Goal: Information Seeking & Learning: Learn about a topic

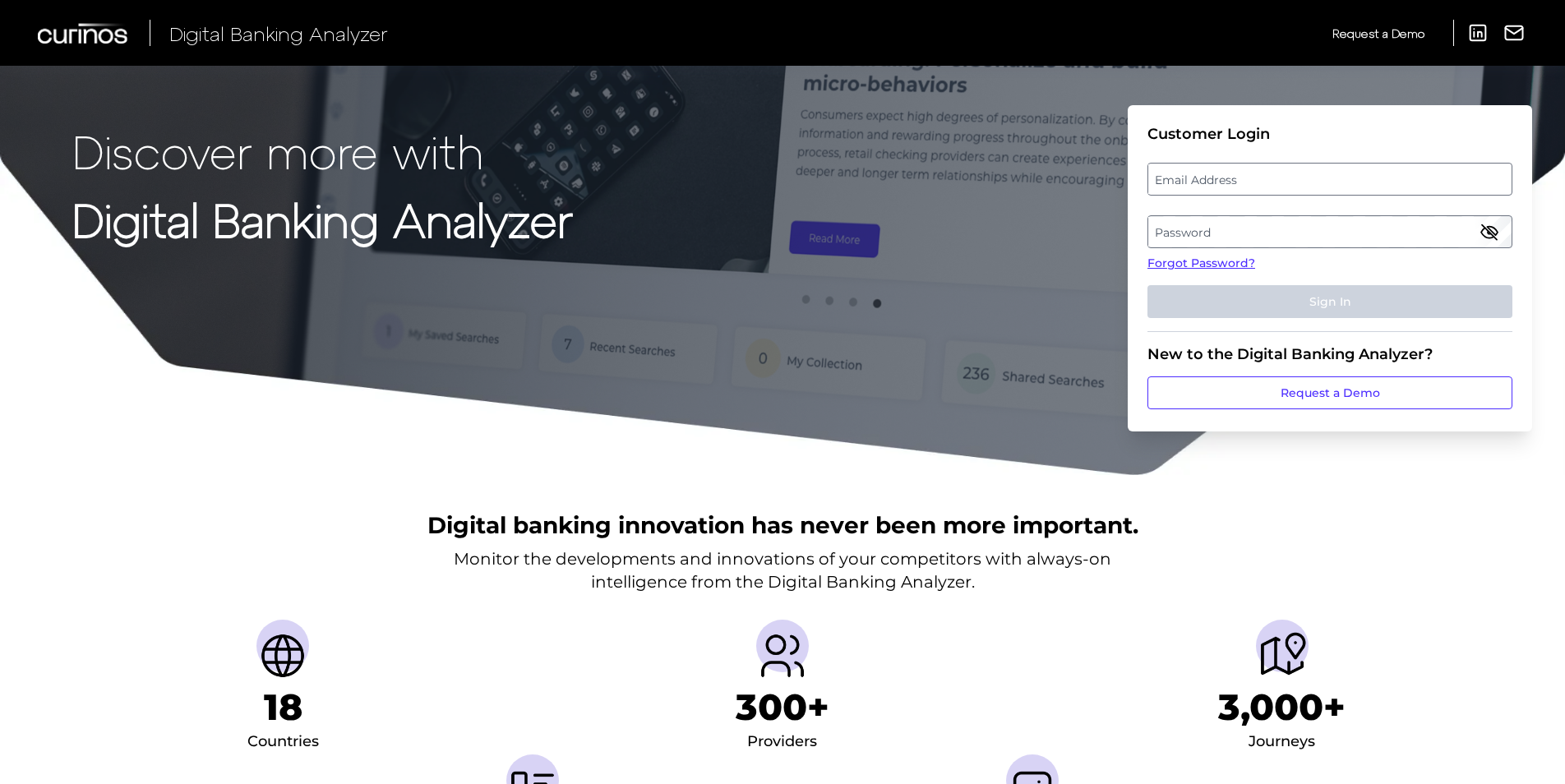
click at [1223, 190] on label "Email Address" at bounding box center [1330, 178] width 363 height 30
click at [1223, 190] on input "email" at bounding box center [1330, 179] width 365 height 33
type input "[EMAIL_ADDRESS][DOMAIN_NAME]"
click at [1183, 236] on label "Password" at bounding box center [1330, 231] width 363 height 30
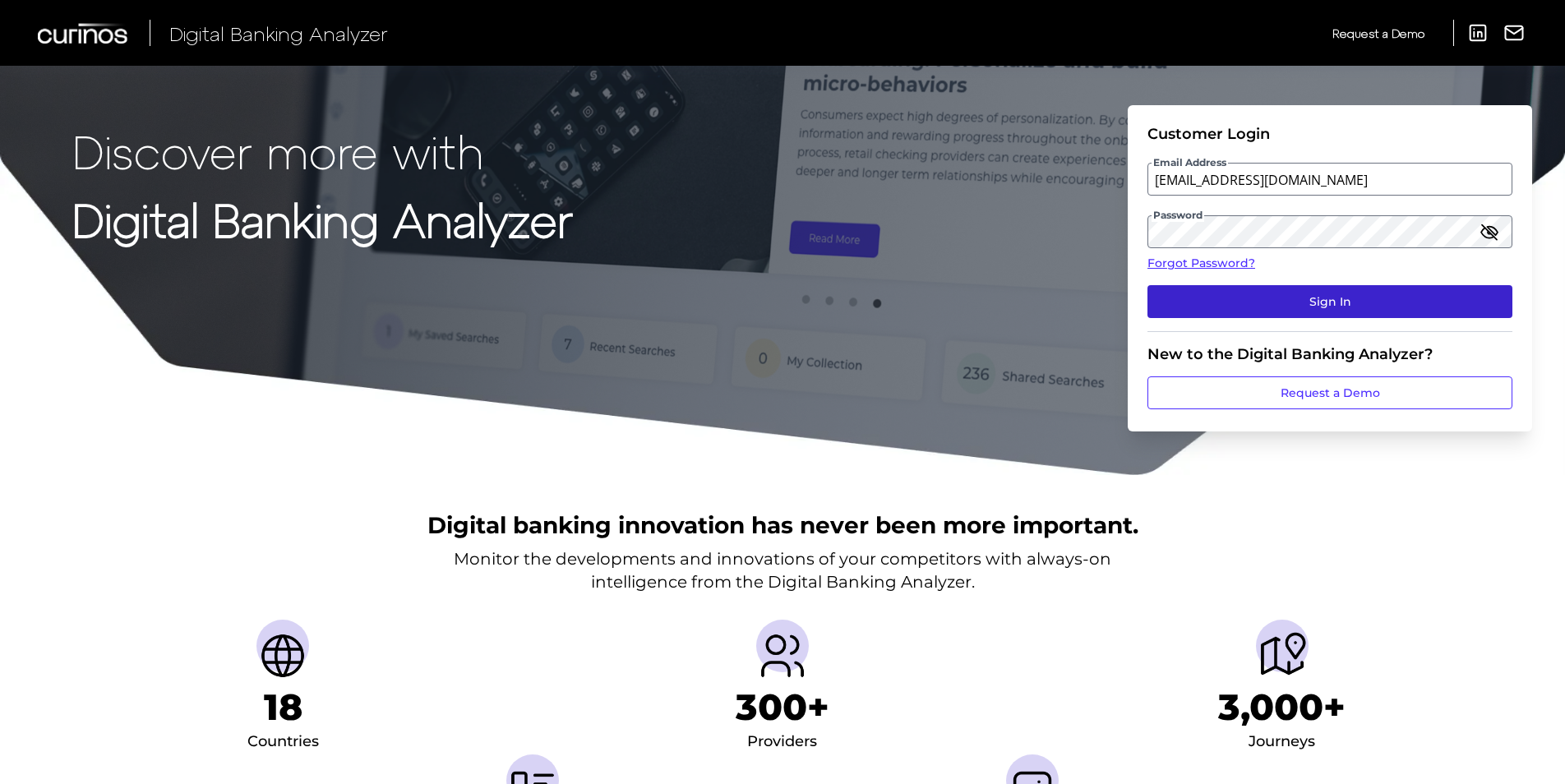
click at [1293, 299] on button "Sign In" at bounding box center [1330, 302] width 365 height 33
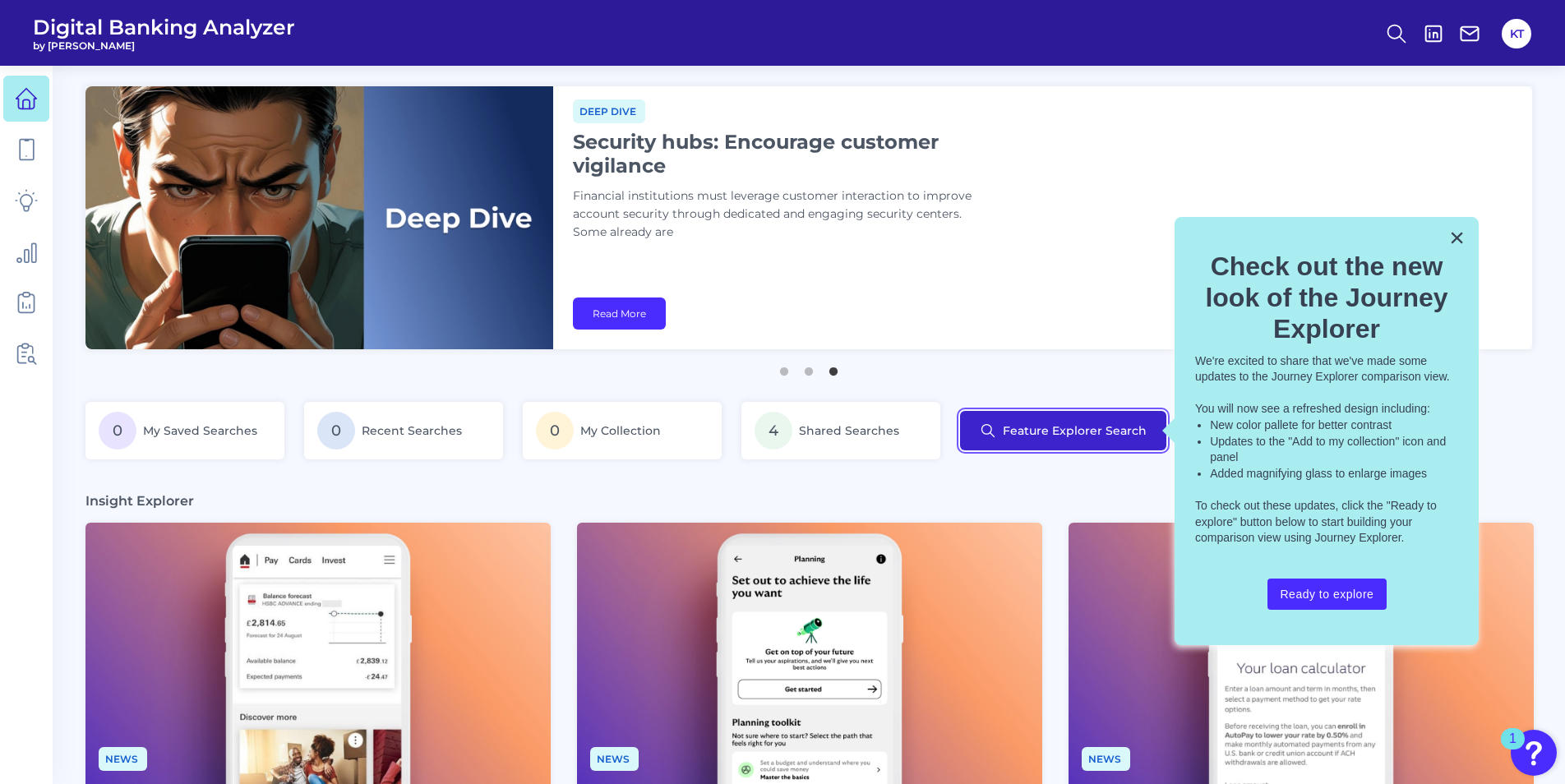
click at [1053, 443] on button "Feature Explorer Search" at bounding box center [1063, 430] width 206 height 40
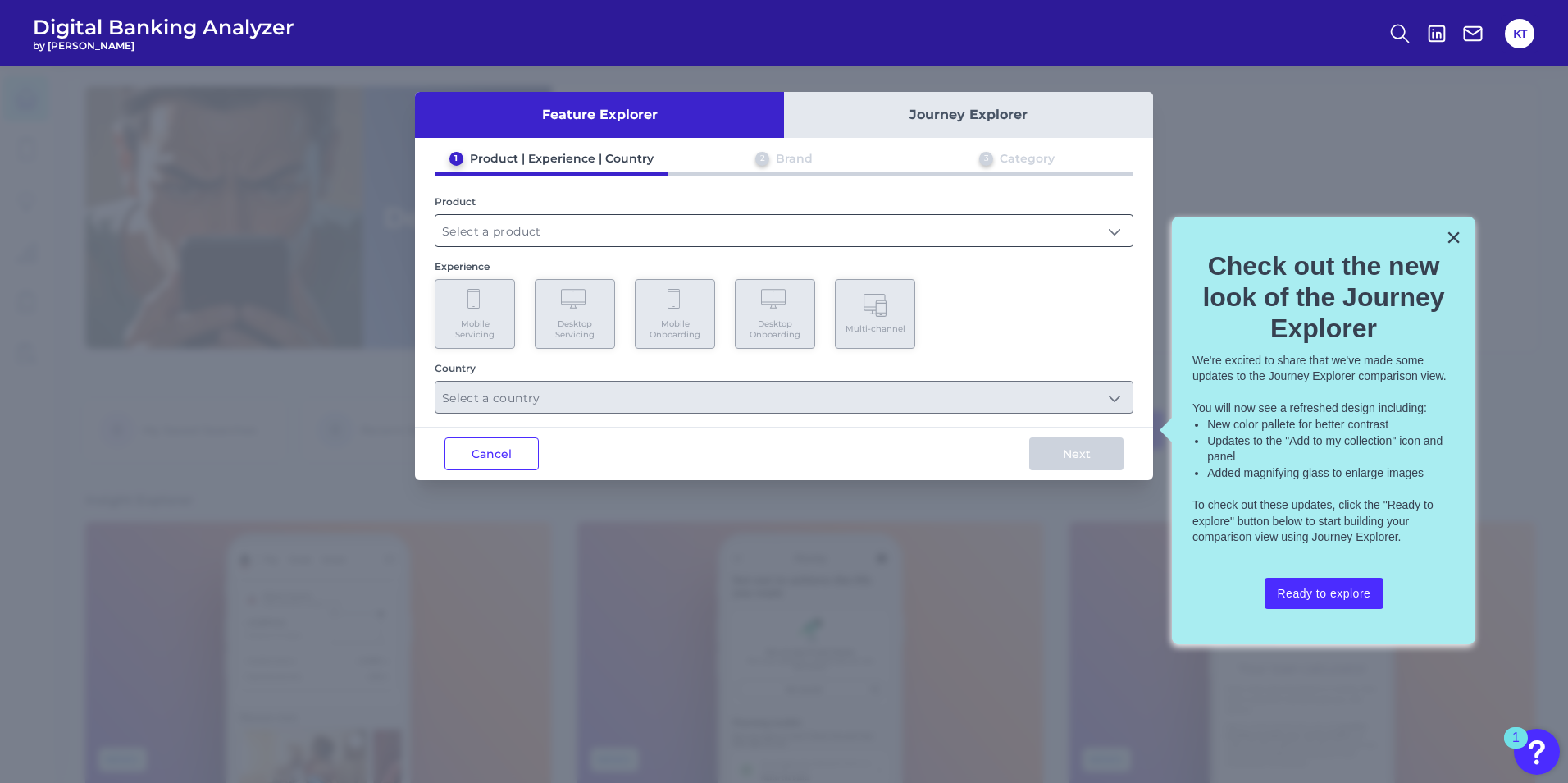
click at [496, 216] on input "text" at bounding box center [784, 230] width 697 height 31
click at [501, 230] on input "text" at bounding box center [784, 230] width 697 height 31
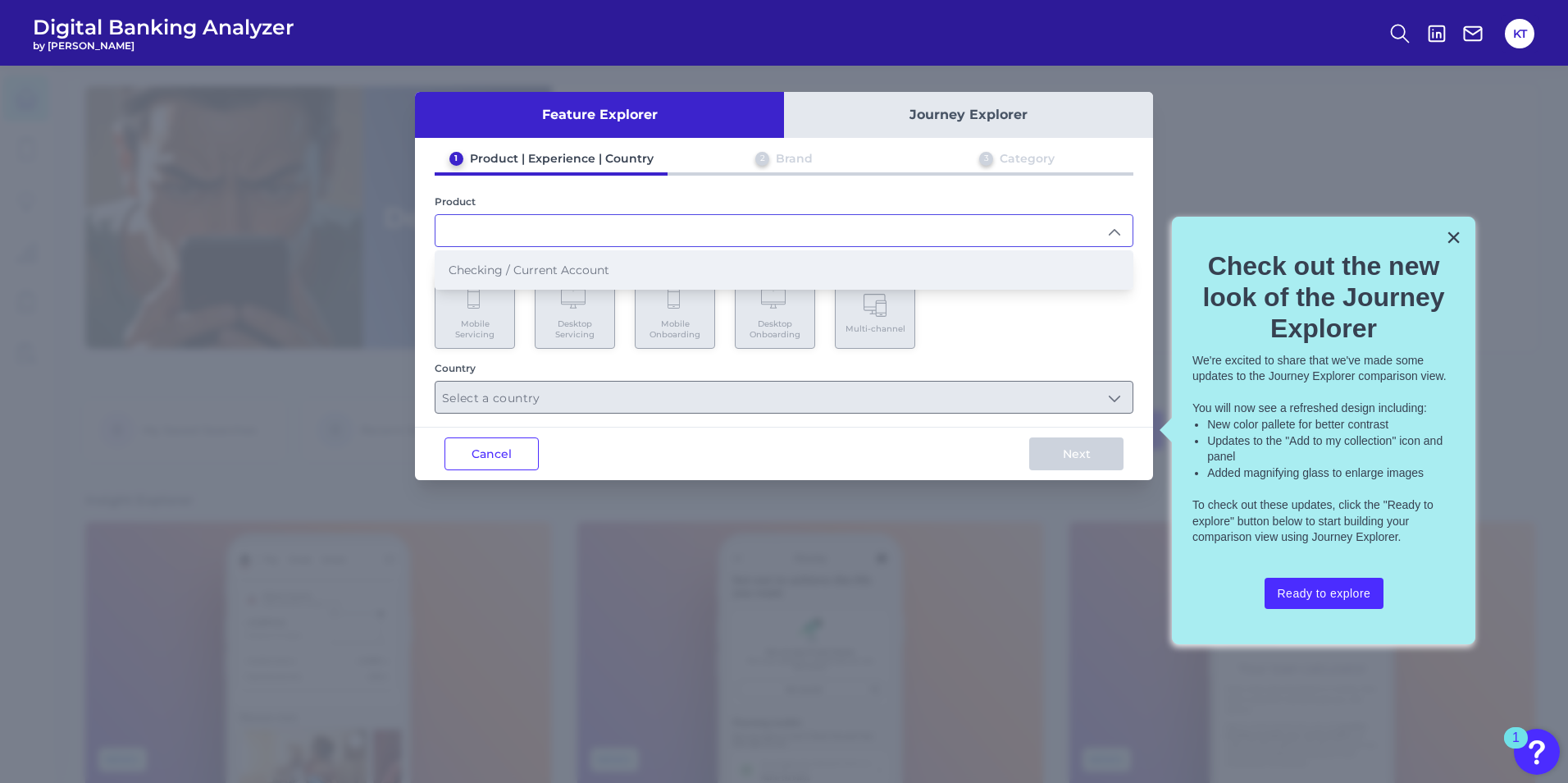
click at [502, 264] on span "Checking / Current Account" at bounding box center [528, 270] width 161 height 14
type input "Checking / Current Account"
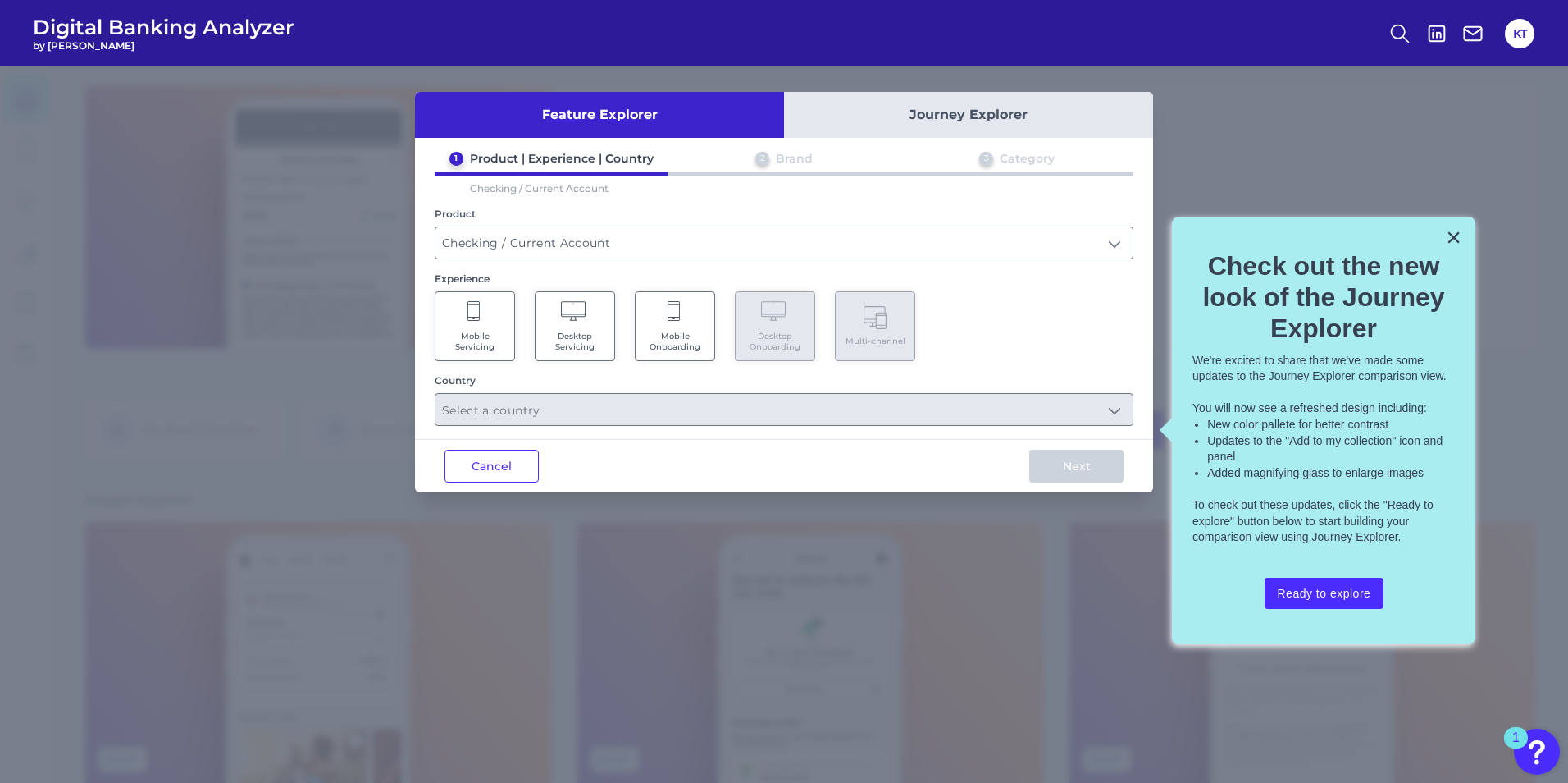
click at [485, 333] on span "Mobile Servicing" at bounding box center [475, 341] width 63 height 21
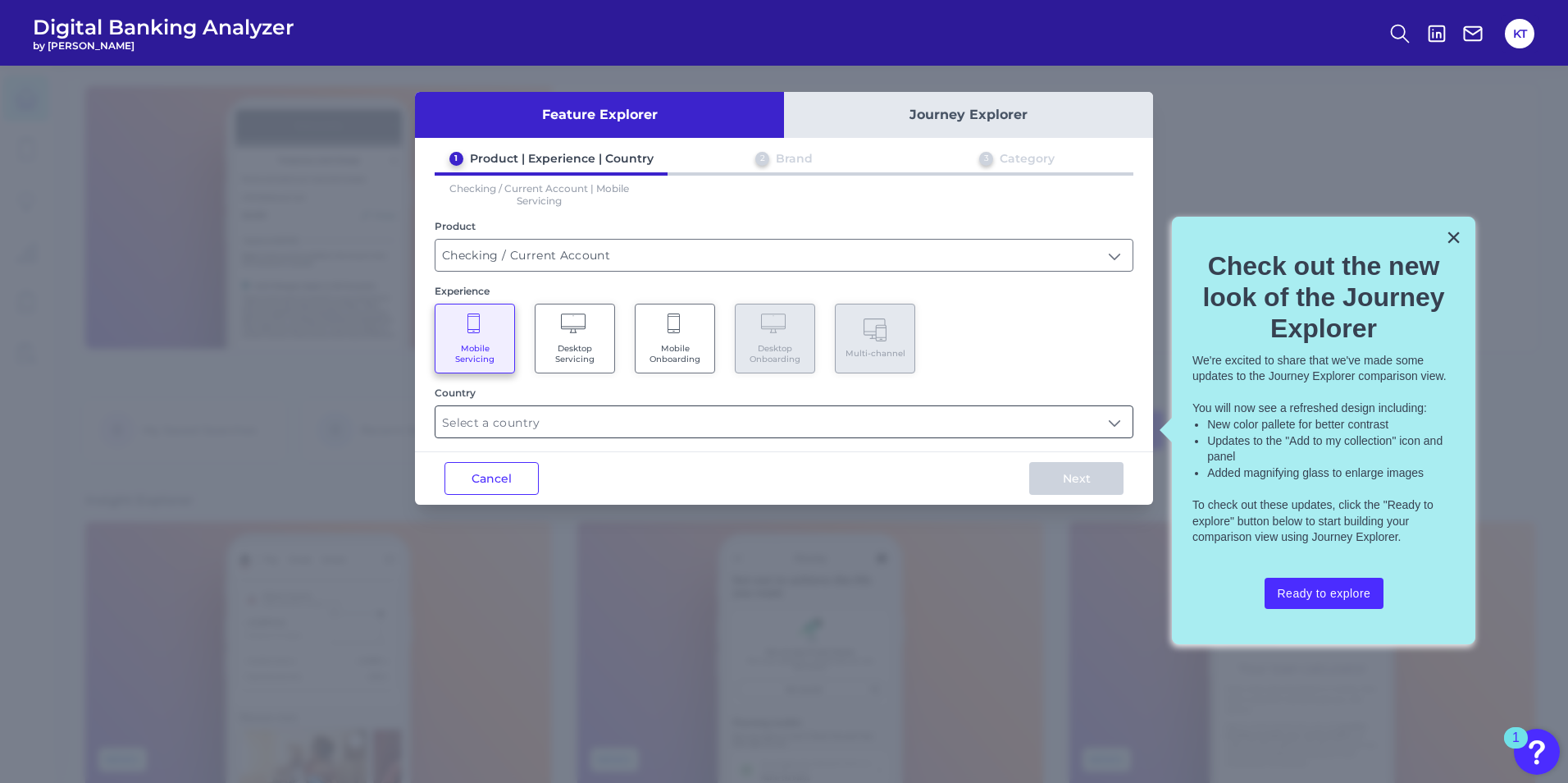
click at [540, 427] on input "text" at bounding box center [784, 422] width 697 height 31
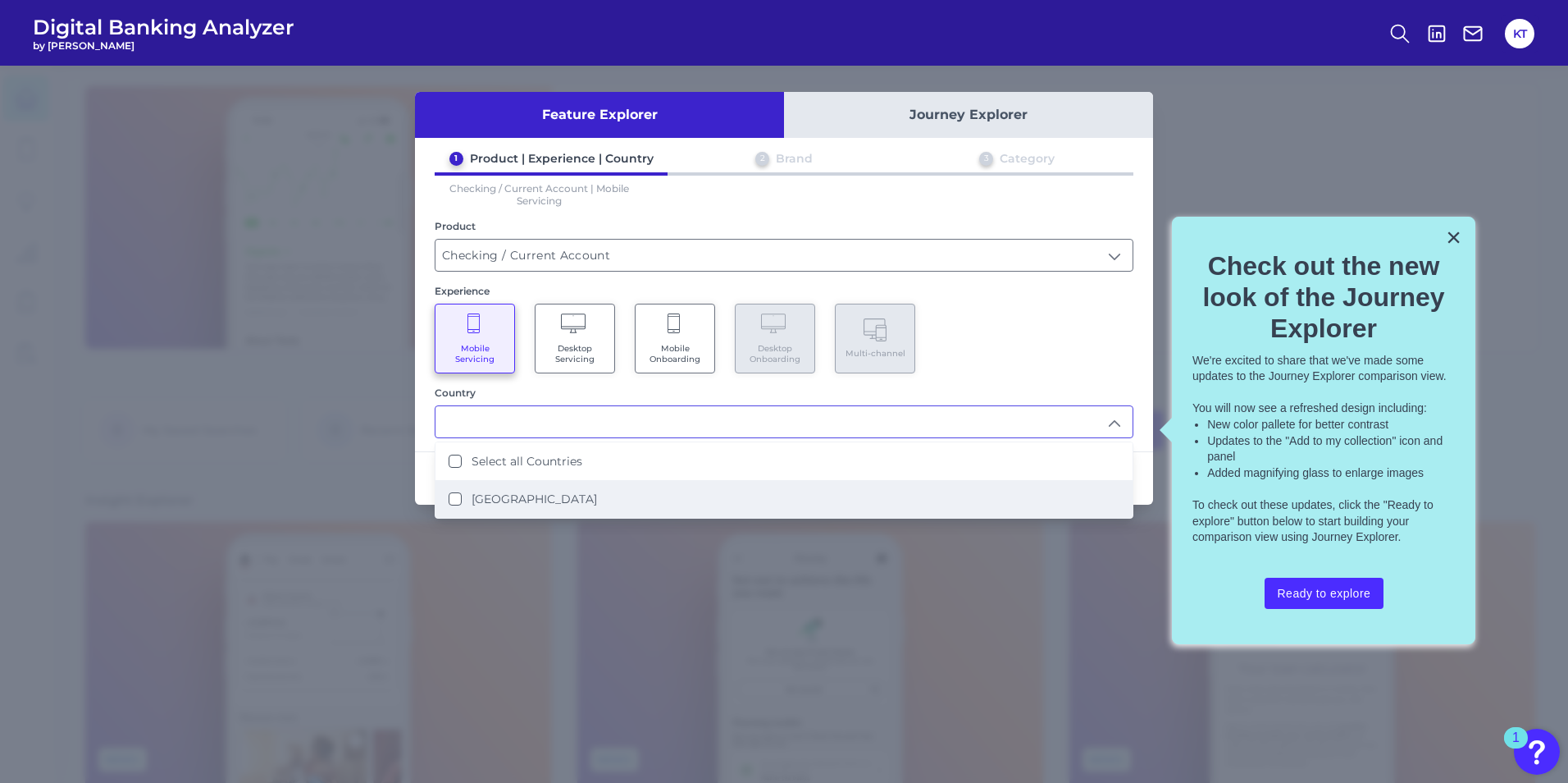
click at [503, 500] on label "[GEOGRAPHIC_DATA]" at bounding box center [534, 498] width 125 height 14
type input "Select all Countries"
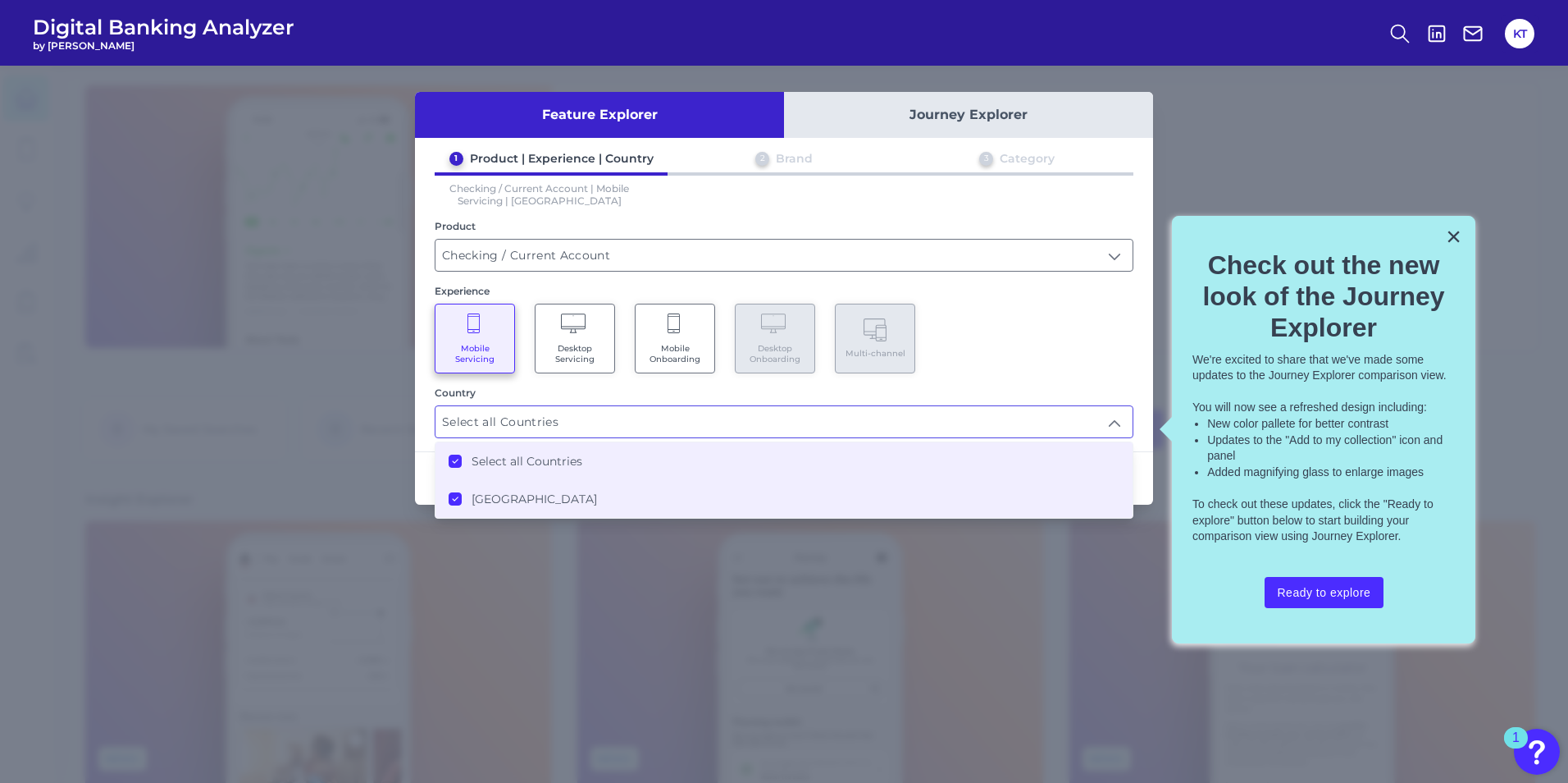
click at [451, 457] on icon at bounding box center [455, 461] width 9 height 9
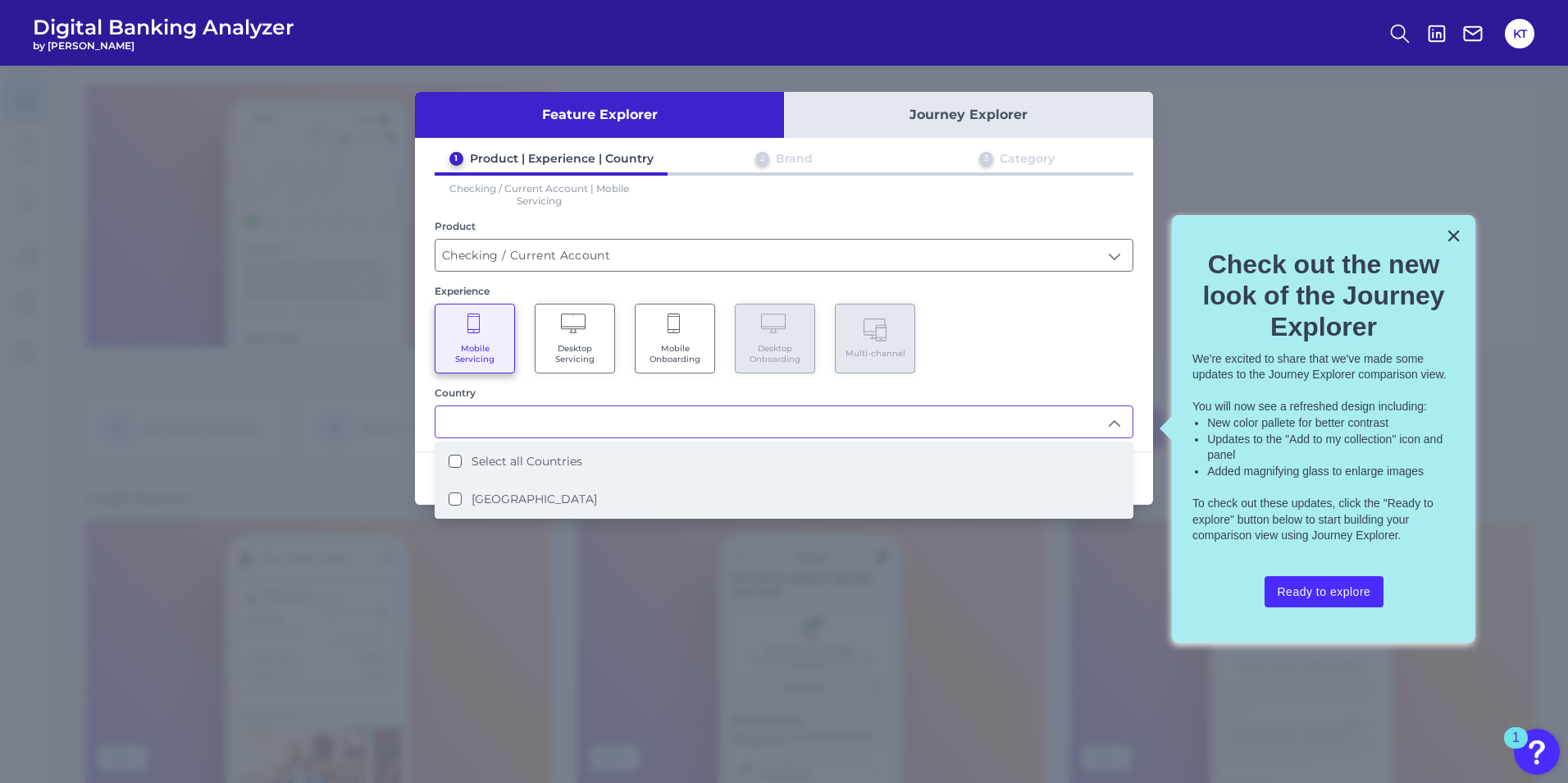
click at [450, 500] on States "[GEOGRAPHIC_DATA]" at bounding box center [455, 499] width 13 height 13
type input "Select all Countries"
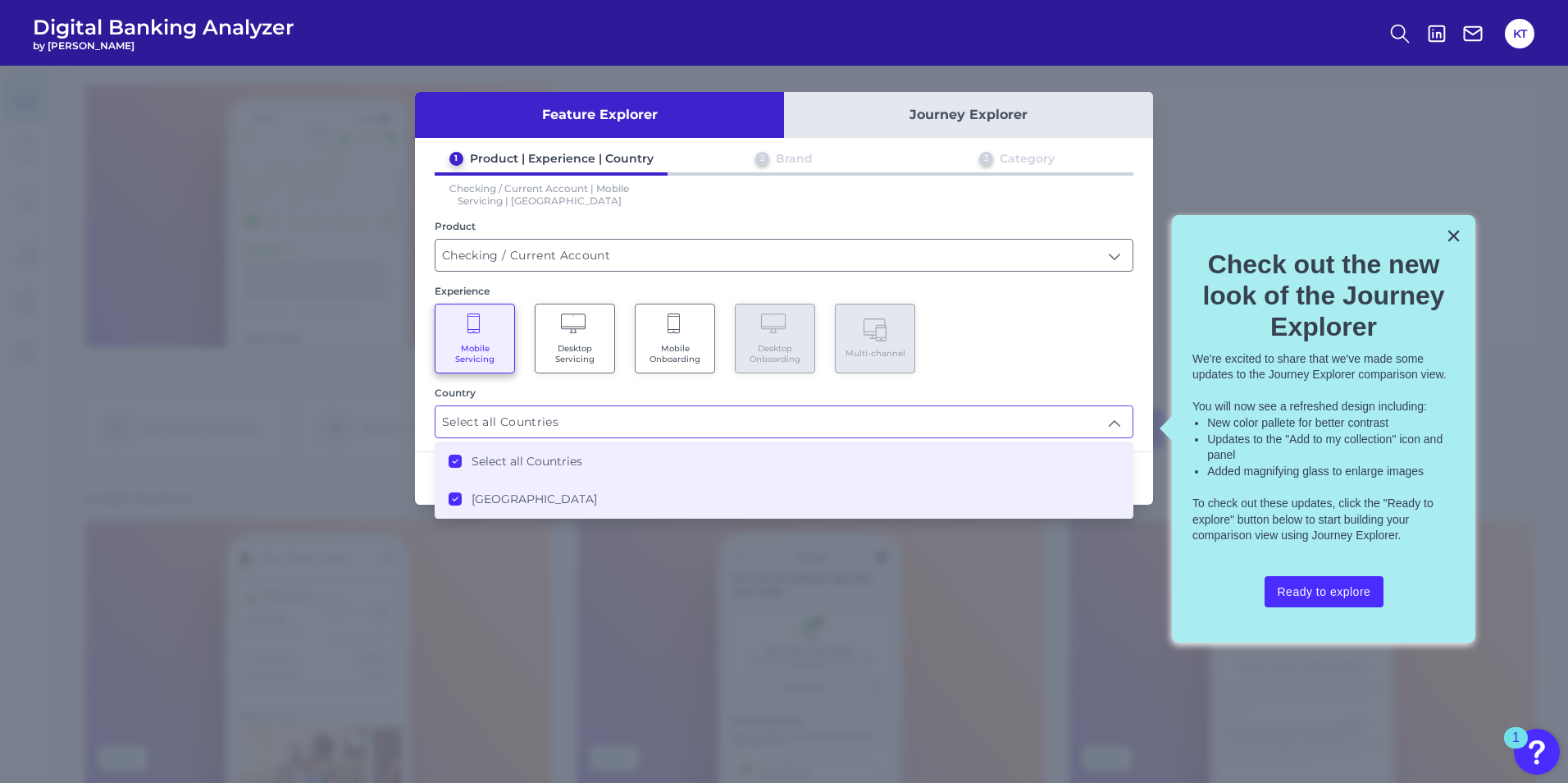
scroll to position [3, 0]
click at [1144, 435] on div "1 Product | Experience | Country 2 Brand 3 Category Checking / Current Account …" at bounding box center [784, 295] width 738 height 287
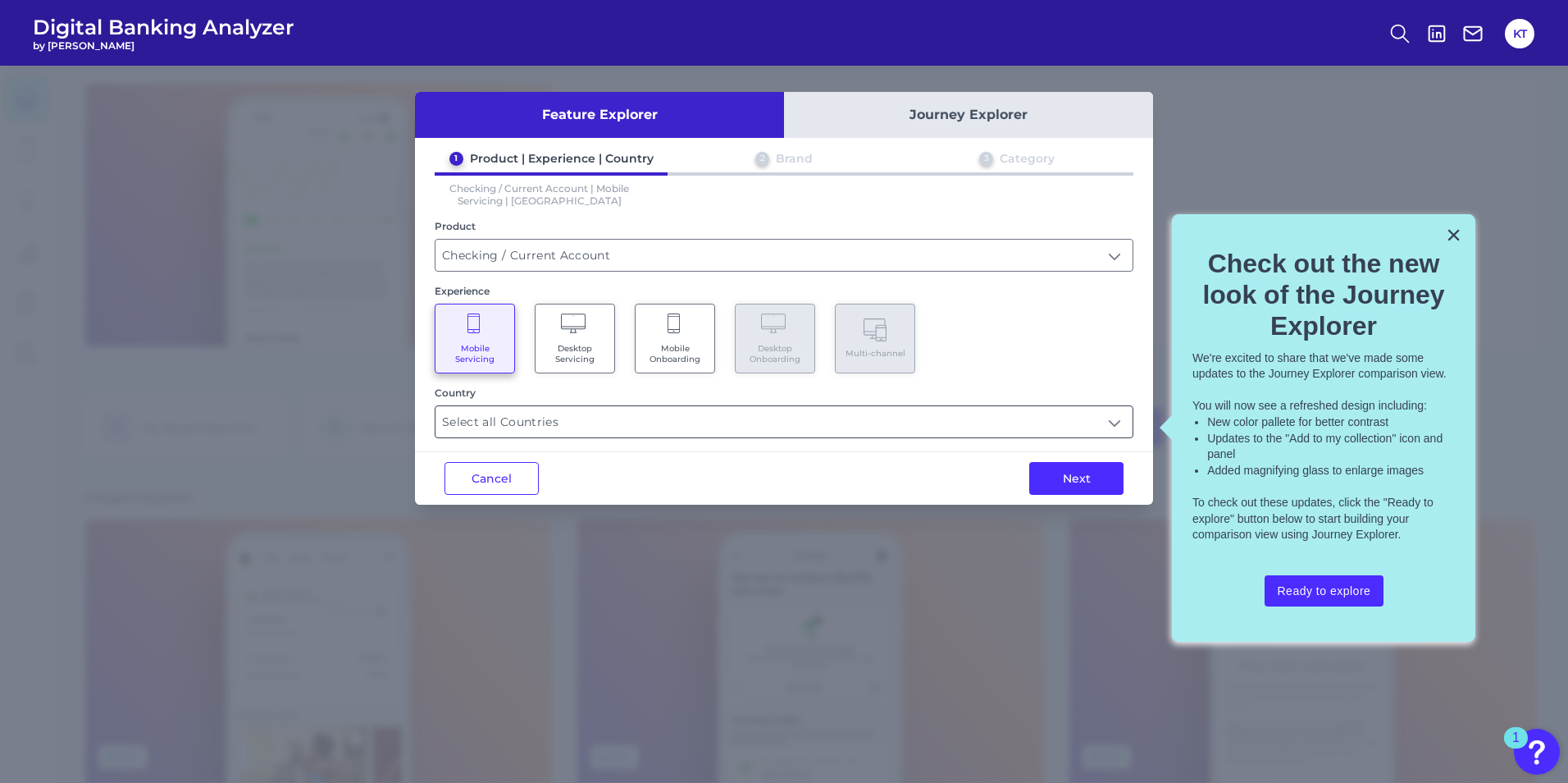
click at [707, 420] on input "Select all Countries" at bounding box center [784, 422] width 697 height 31
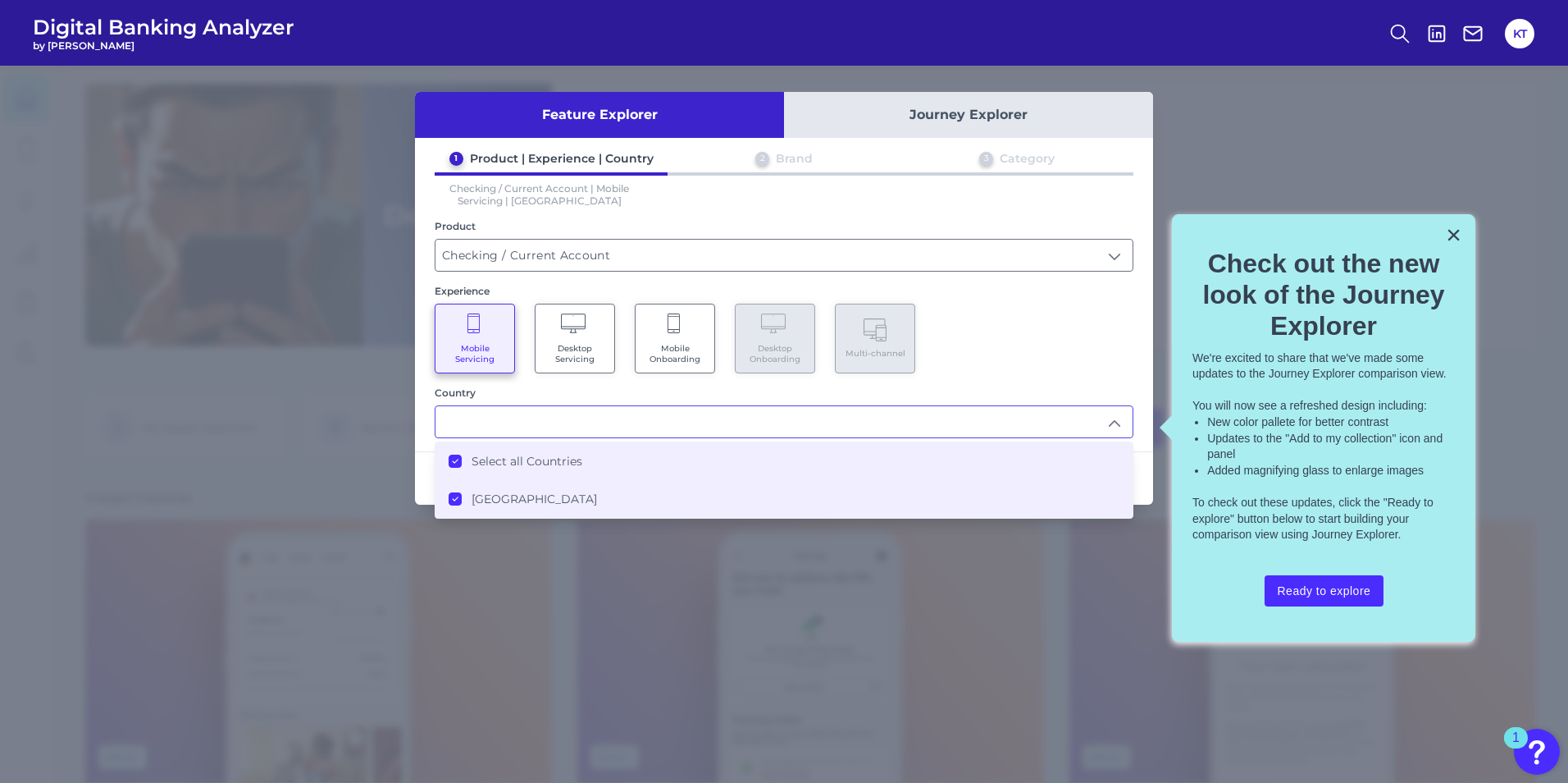
click at [1085, 368] on div "Mobile Servicing Desktop Servicing Mobile Onboarding Desktop Onboarding Multi-c…" at bounding box center [784, 338] width 699 height 69
type input "Select all Countries"
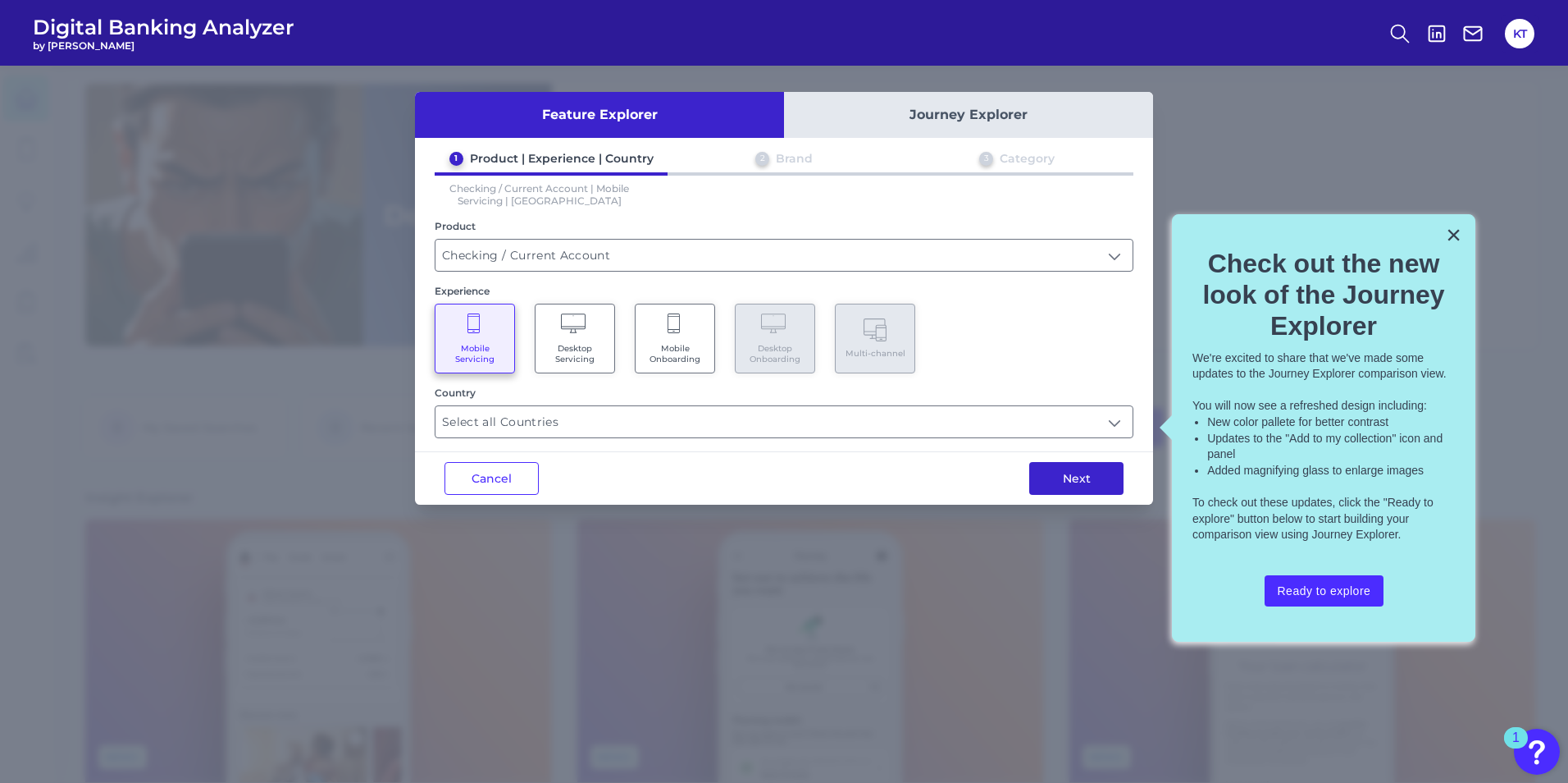
click at [1103, 480] on button "Next" at bounding box center [1076, 479] width 94 height 33
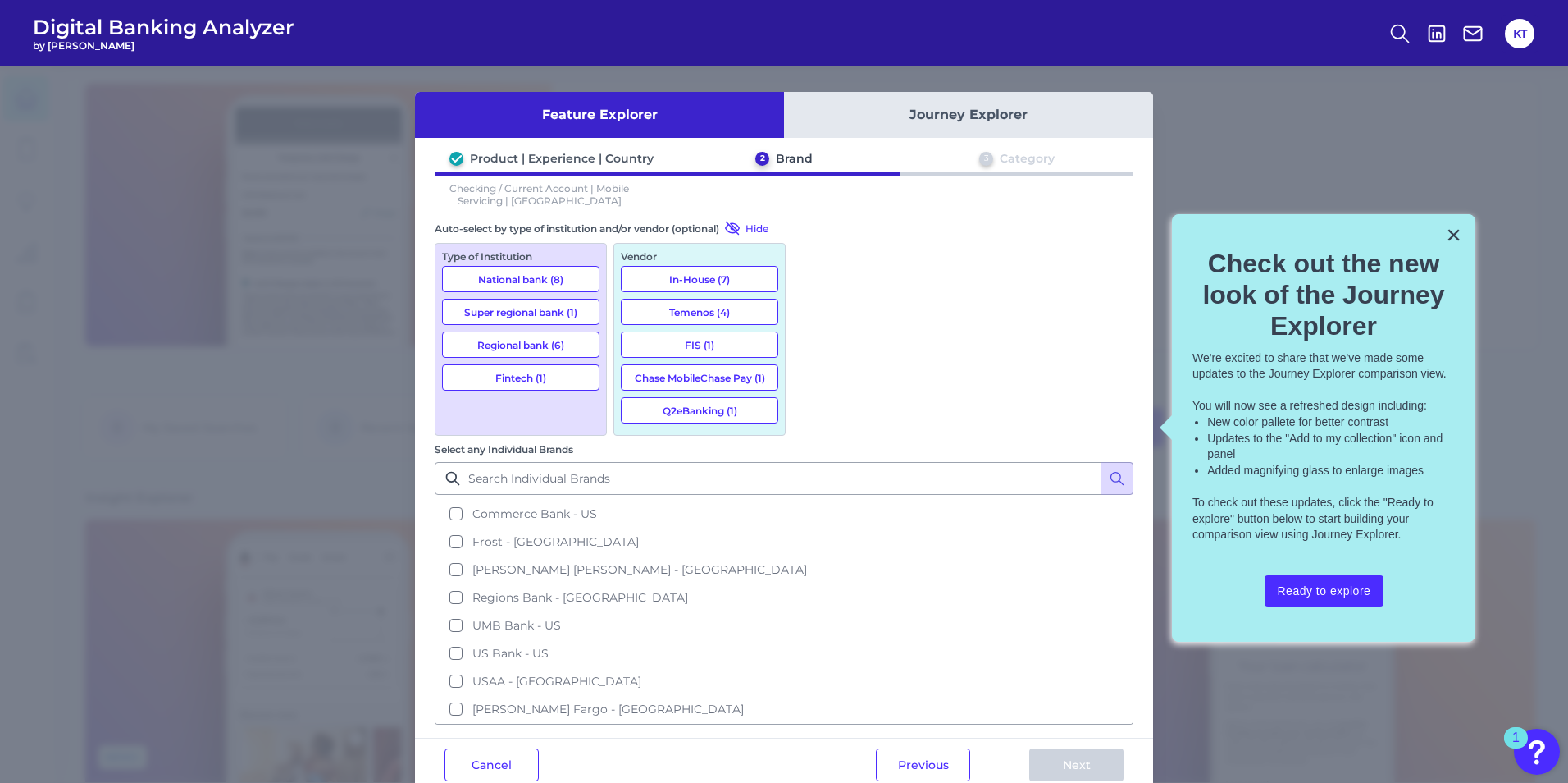
scroll to position [0, 0]
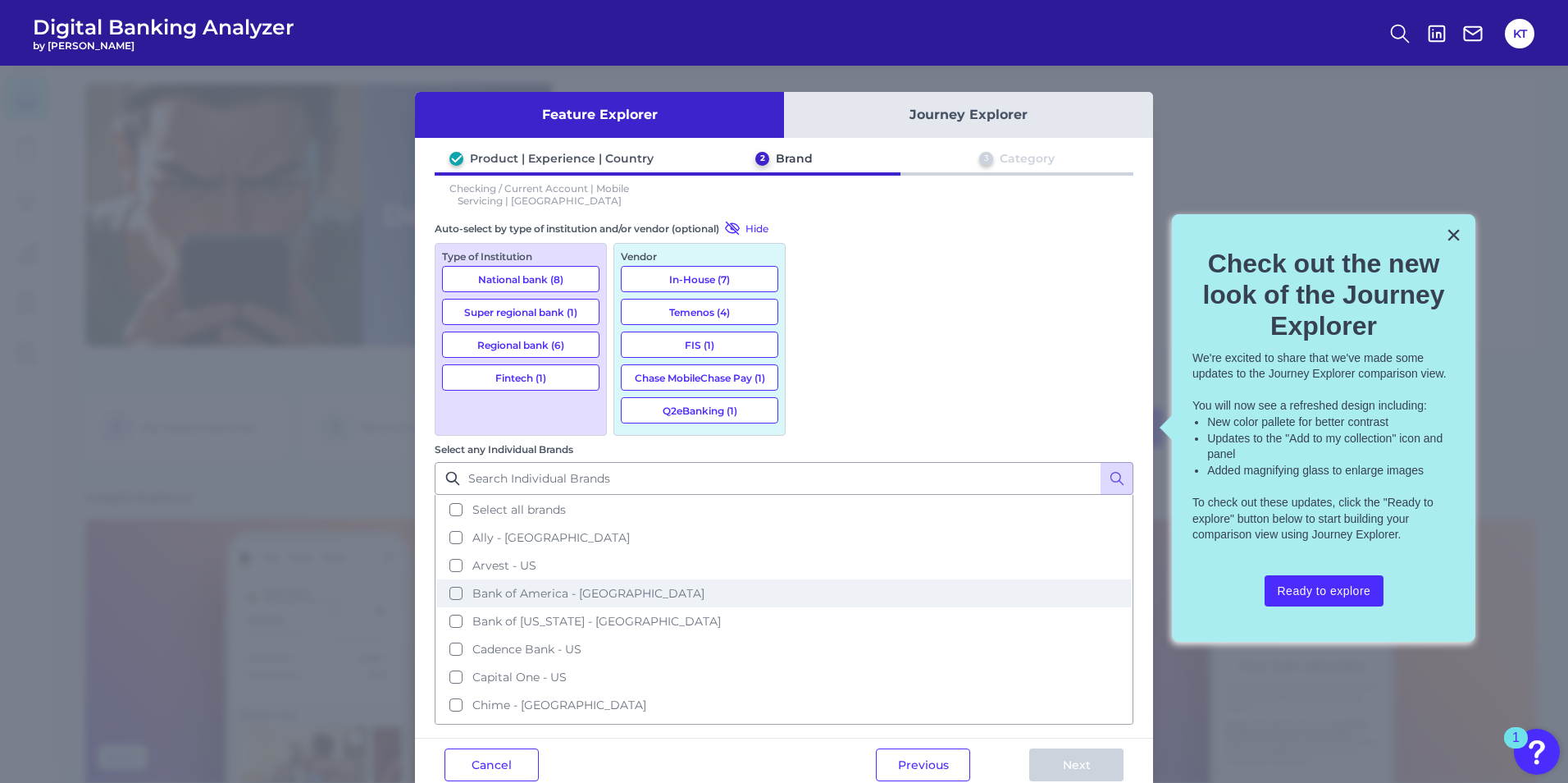
click at [819, 579] on button "Bank of America - [GEOGRAPHIC_DATA]" at bounding box center [784, 592] width 695 height 28
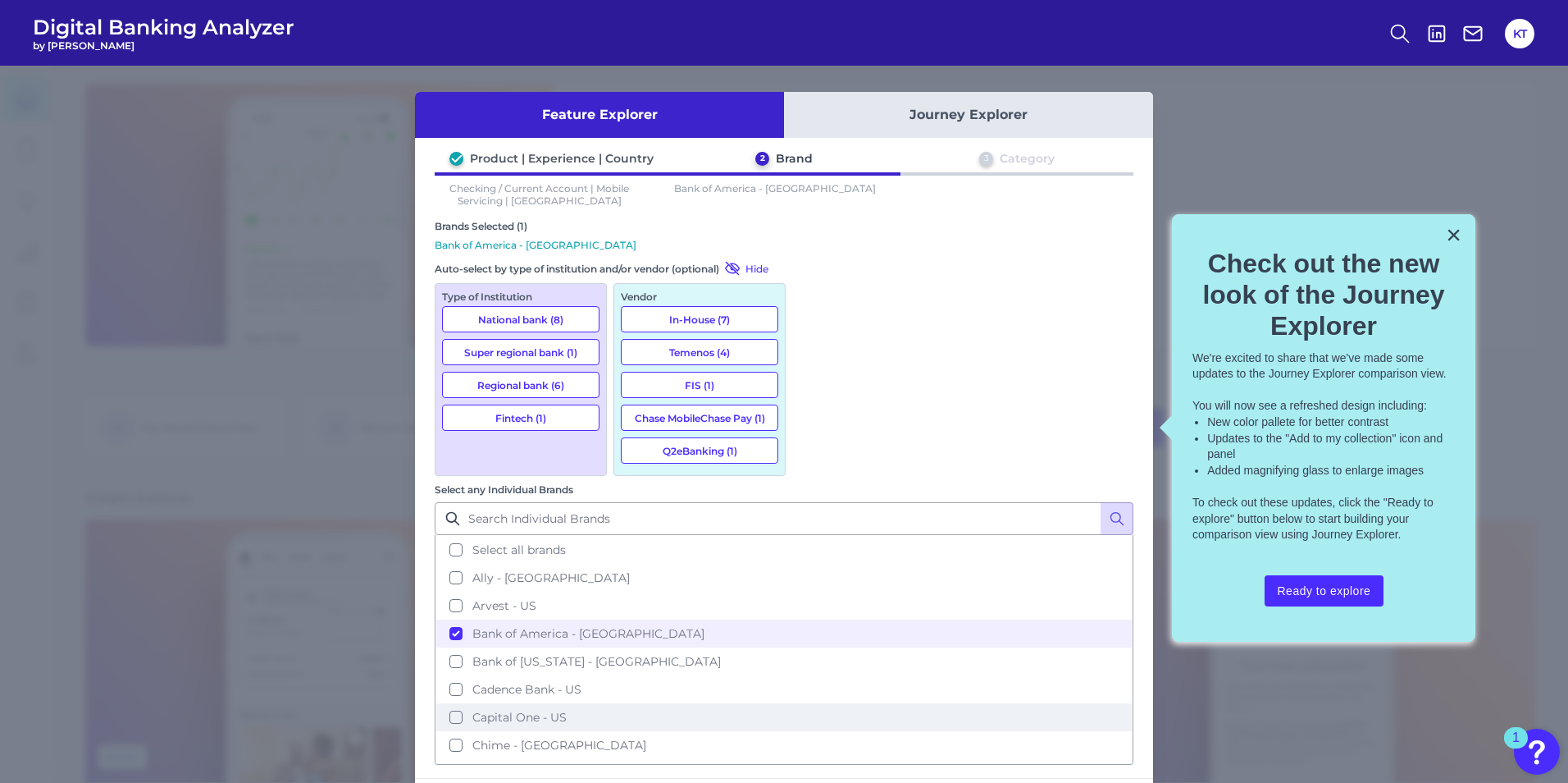
click at [814, 703] on button "Capital One - US" at bounding box center [784, 717] width 695 height 28
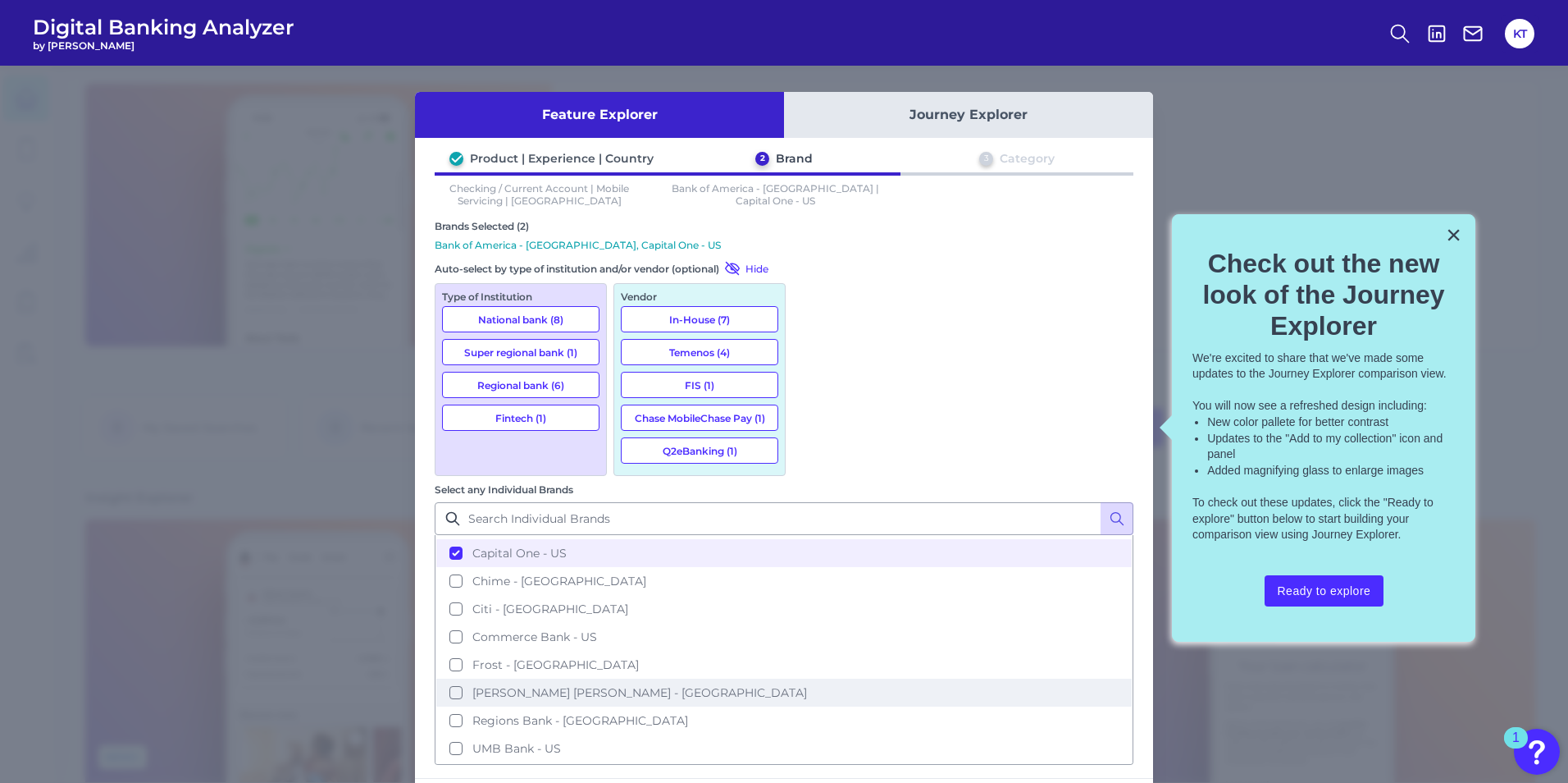
click at [809, 679] on button "[PERSON_NAME] [PERSON_NAME] - [GEOGRAPHIC_DATA]" at bounding box center [784, 692] width 695 height 28
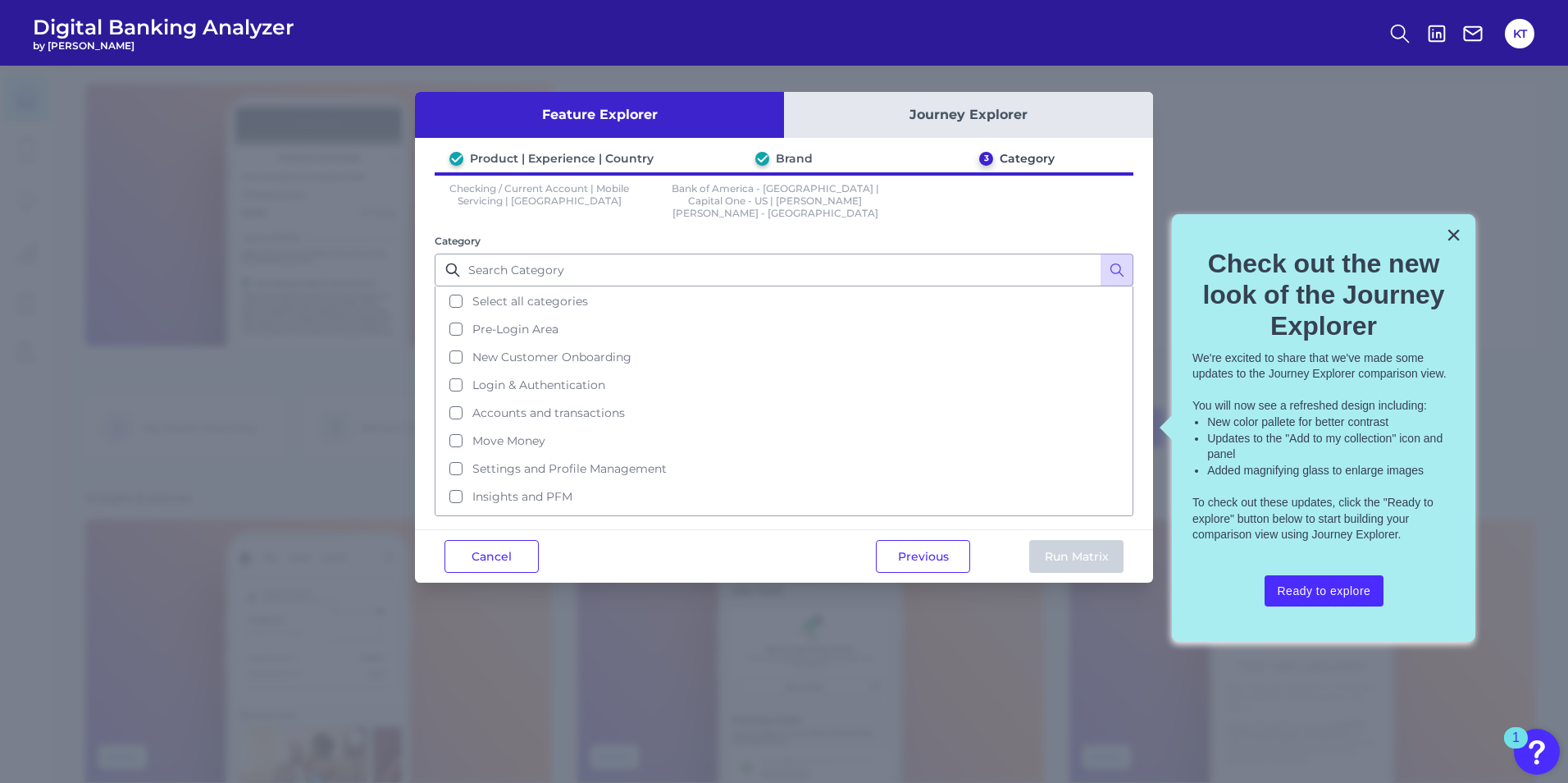
click at [1464, 236] on div "× Check out the new look of the Journey Explorer We're excited to share that we…" at bounding box center [1323, 428] width 303 height 429
click at [1449, 228] on button "×" at bounding box center [1453, 234] width 15 height 26
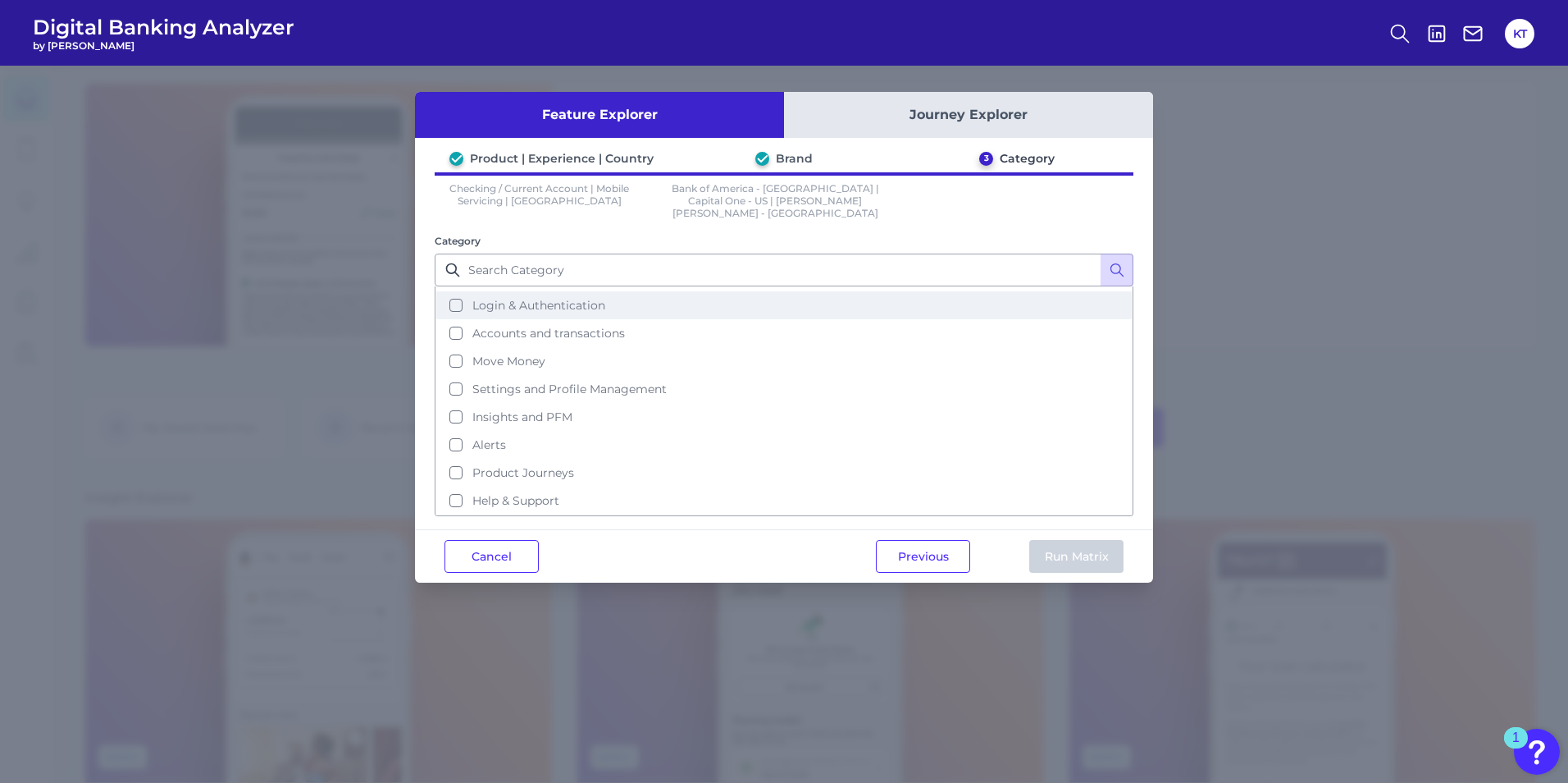
scroll to position [0, 0]
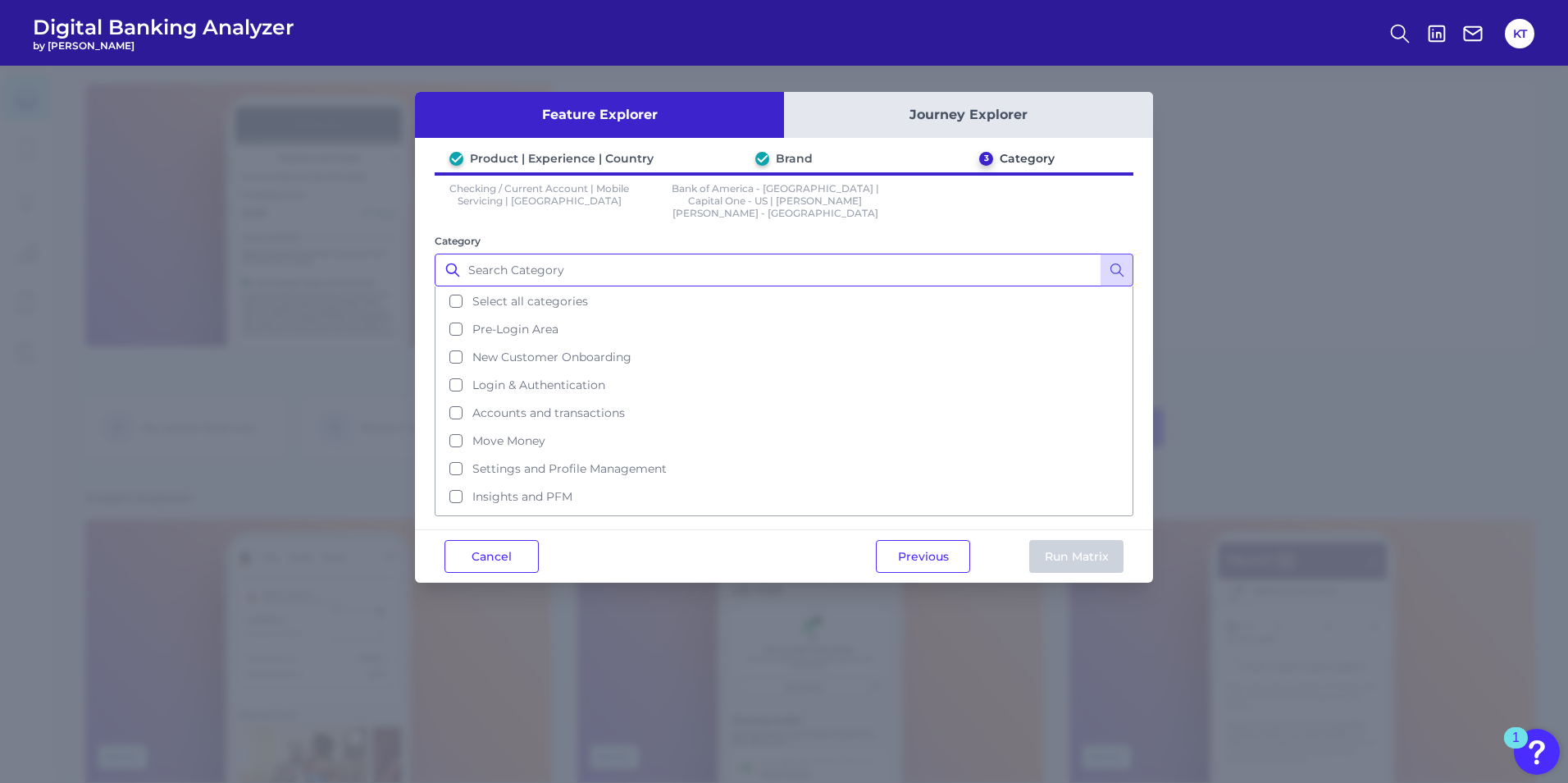
click at [678, 253] on input "Category" at bounding box center [784, 270] width 699 height 33
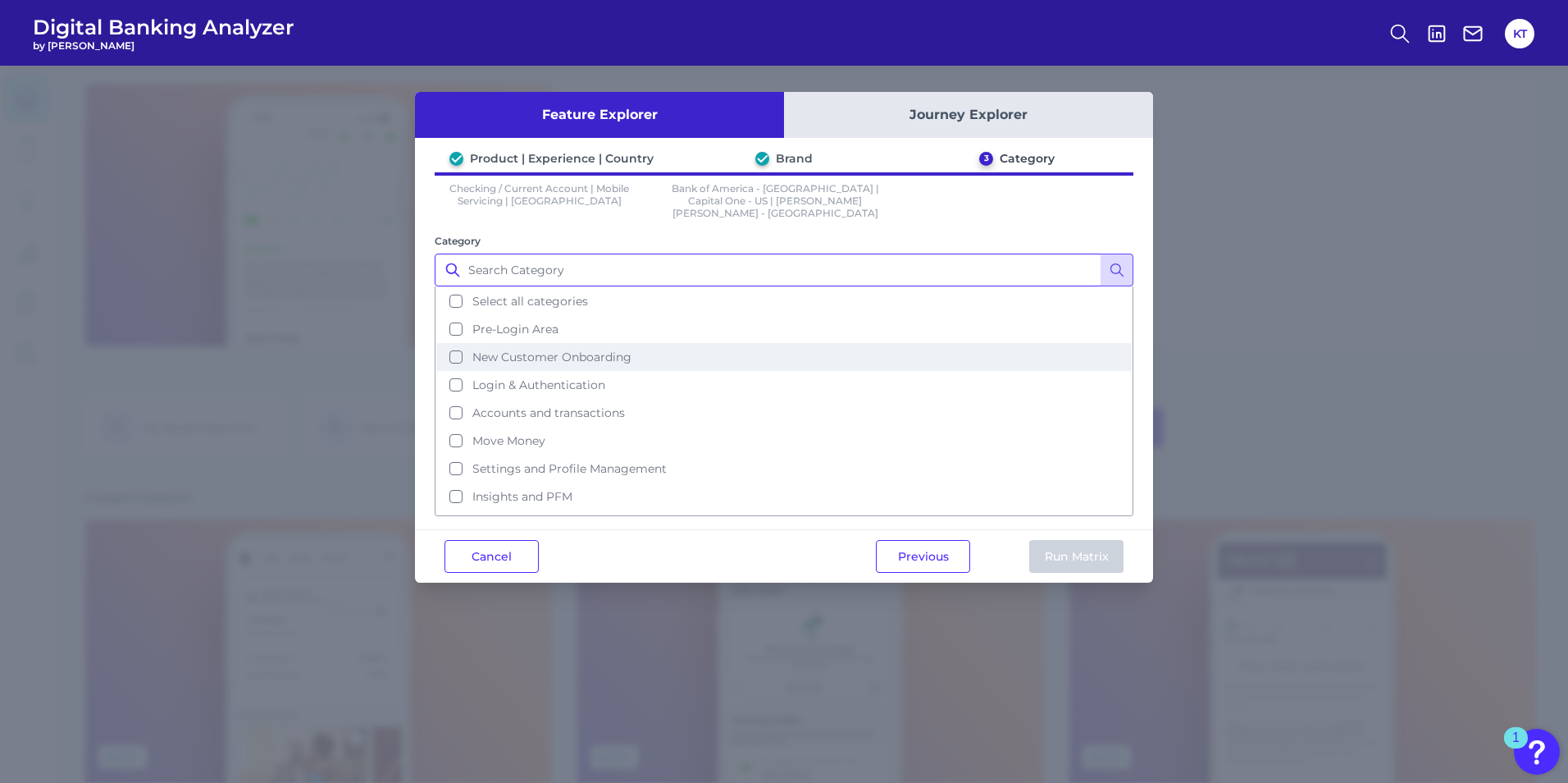
click at [458, 344] on button "New Customer Onboarding" at bounding box center [784, 356] width 695 height 28
click at [1082, 540] on button "Run Matrix" at bounding box center [1076, 557] width 94 height 33
